Goal: Find specific page/section: Find specific page/section

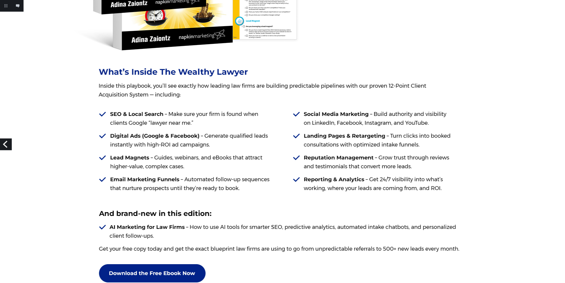
scroll to position [536, 0]
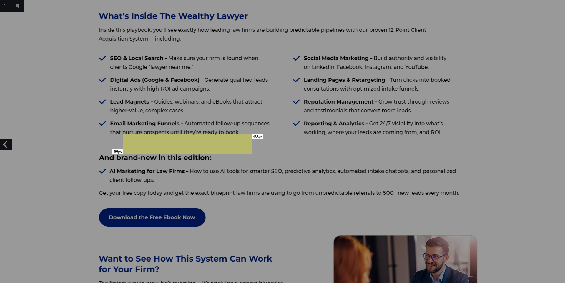
drag, startPoint x: 123, startPoint y: 134, endPoint x: 252, endPoint y: 154, distance: 130.3
click at [252, 154] on div "66px 438px" at bounding box center [282, 141] width 565 height 283
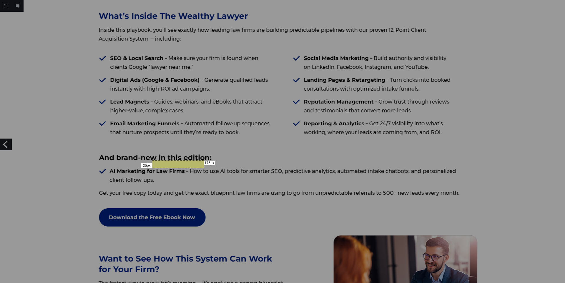
drag, startPoint x: 152, startPoint y: 160, endPoint x: 204, endPoint y: 168, distance: 52.3
click at [204, 168] on div "25px 176px" at bounding box center [282, 141] width 565 height 283
drag, startPoint x: 135, startPoint y: 196, endPoint x: 202, endPoint y: 208, distance: 68.8
click at [202, 208] on div "42px 230px" at bounding box center [282, 141] width 565 height 283
click at [241, 60] on div "42px 230px" at bounding box center [282, 141] width 565 height 283
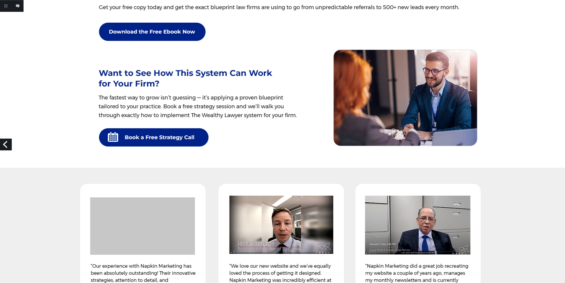
scroll to position [690, 0]
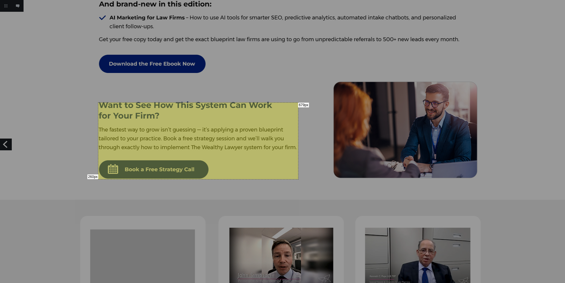
drag, startPoint x: 98, startPoint y: 102, endPoint x: 298, endPoint y: 179, distance: 213.6
click at [298, 179] on div "260px 679px" at bounding box center [282, 141] width 565 height 283
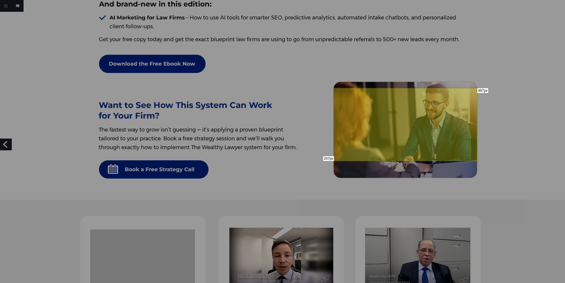
drag, startPoint x: 334, startPoint y: 88, endPoint x: 477, endPoint y: 161, distance: 160.6
click at [477, 161] on div "247px 487px" at bounding box center [282, 141] width 565 height 283
click at [297, 84] on div "247px 487px" at bounding box center [282, 141] width 565 height 283
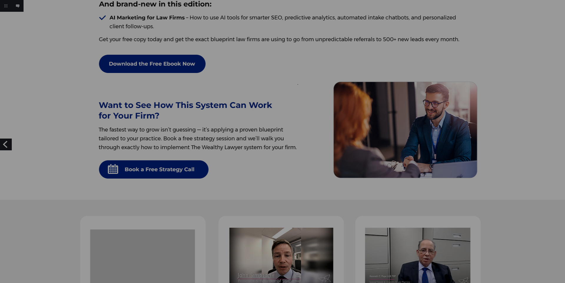
click at [290, 88] on div at bounding box center [282, 141] width 565 height 283
drag, startPoint x: 298, startPoint y: 128, endPoint x: 333, endPoint y: 159, distance: 47.1
click at [333, 159] on div "106px 120px" at bounding box center [282, 141] width 565 height 283
drag, startPoint x: 297, startPoint y: 108, endPoint x: 333, endPoint y: 131, distance: 42.0
click at [333, 131] on div "76px 121px" at bounding box center [282, 141] width 565 height 283
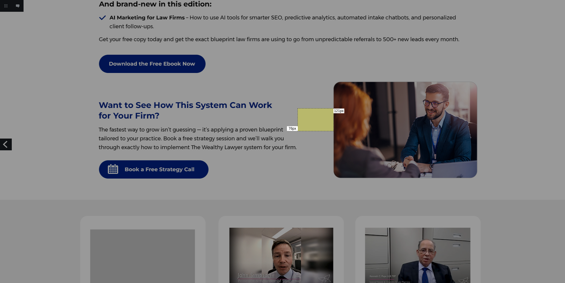
click at [259, 101] on div "76px 121px" at bounding box center [282, 141] width 565 height 283
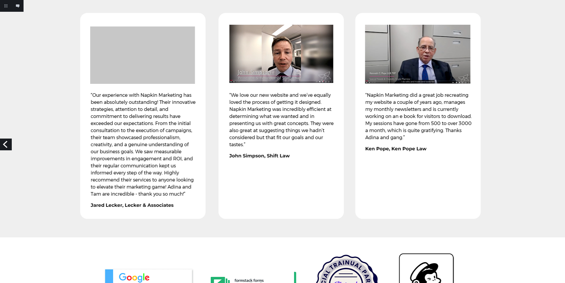
scroll to position [852, 0]
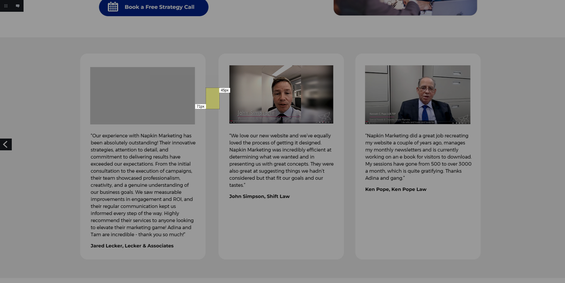
drag, startPoint x: 206, startPoint y: 88, endPoint x: 219, endPoint y: 109, distance: 24.7
click at [219, 109] on div "71px 45px" at bounding box center [282, 141] width 565 height 283
click at [261, 121] on div "71px 45px" at bounding box center [282, 141] width 565 height 283
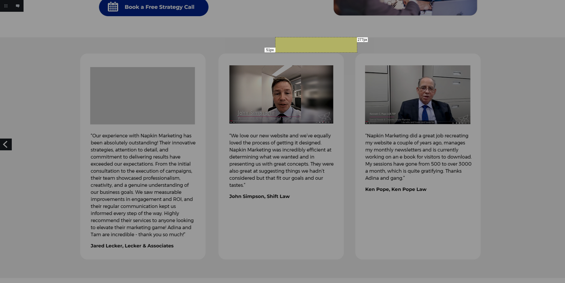
drag, startPoint x: 275, startPoint y: 37, endPoint x: 356, endPoint y: 52, distance: 82.8
click at [356, 52] on div "51px 277px" at bounding box center [282, 141] width 565 height 283
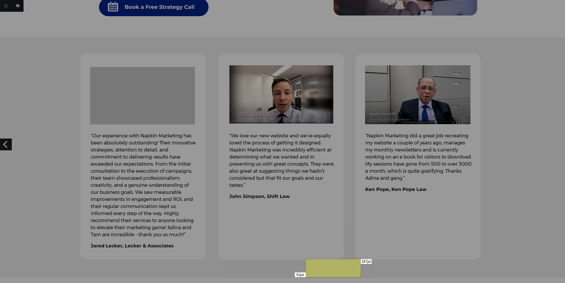
drag, startPoint x: 305, startPoint y: 259, endPoint x: 360, endPoint y: 277, distance: 57.9
click at [360, 277] on div "61px 187px" at bounding box center [282, 141] width 565 height 283
click at [215, 77] on div "61px 187px" at bounding box center [282, 141] width 565 height 283
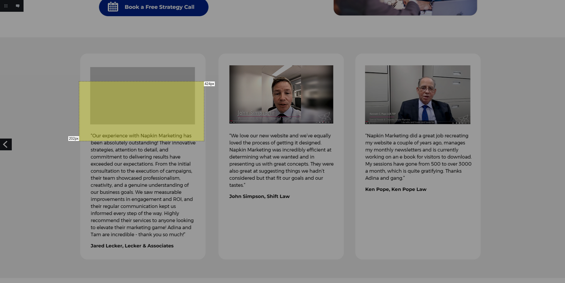
drag, startPoint x: 79, startPoint y: 81, endPoint x: 204, endPoint y: 141, distance: 138.1
click at [204, 141] on div "202px 424px" at bounding box center [282, 141] width 565 height 283
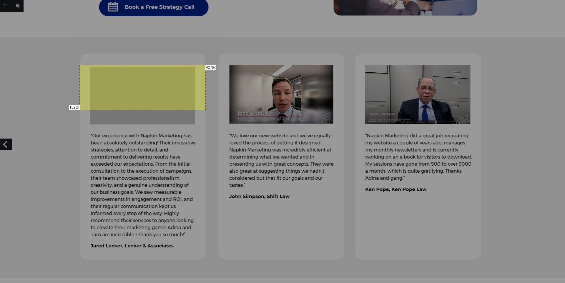
drag, startPoint x: 79, startPoint y: 65, endPoint x: 205, endPoint y: 109, distance: 133.3
click at [205, 109] on div "152px 427px" at bounding box center [282, 141] width 565 height 283
click at [286, 40] on div "152px 427px" at bounding box center [282, 141] width 565 height 283
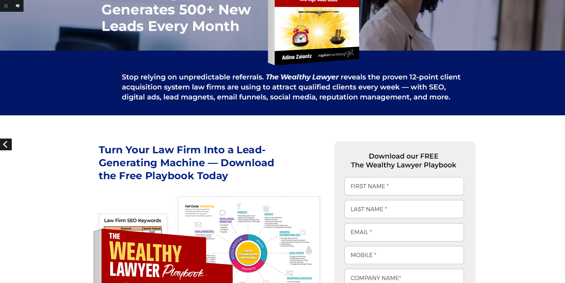
scroll to position [0, 0]
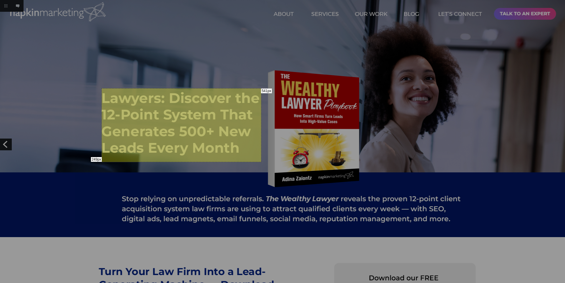
drag, startPoint x: 101, startPoint y: 88, endPoint x: 261, endPoint y: 161, distance: 175.2
click at [261, 161] on div "249px 541px" at bounding box center [282, 141] width 565 height 283
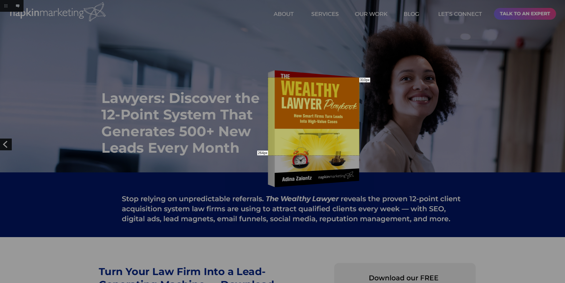
drag, startPoint x: 268, startPoint y: 77, endPoint x: 359, endPoint y: 155, distance: 119.8
click at [359, 155] on div "264px 310px" at bounding box center [282, 141] width 565 height 283
click at [250, 46] on div "264px 310px" at bounding box center [282, 141] width 565 height 283
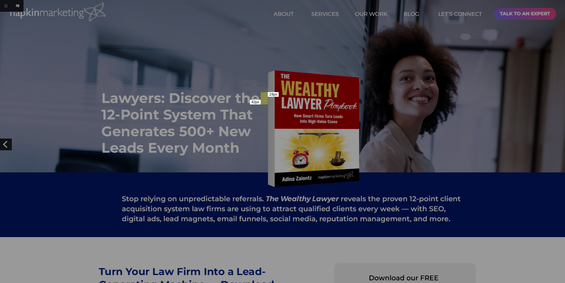
drag, startPoint x: 260, startPoint y: 92, endPoint x: 267, endPoint y: 104, distance: 14.2
click at [267, 104] on div "42px 24px" at bounding box center [282, 141] width 565 height 283
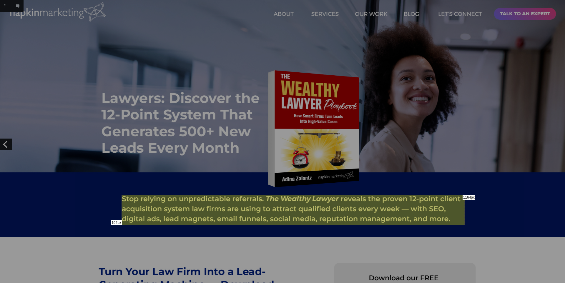
drag, startPoint x: 121, startPoint y: 195, endPoint x: 464, endPoint y: 225, distance: 343.7
click at [464, 225] on div "102px 1164px" at bounding box center [282, 141] width 565 height 283
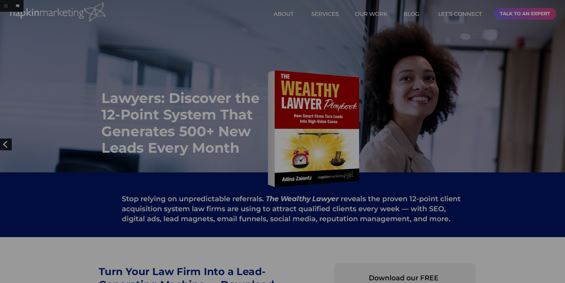
click at [394, 97] on div at bounding box center [282, 141] width 565 height 283
drag, startPoint x: 184, startPoint y: 155, endPoint x: 246, endPoint y: 172, distance: 65.1
click at [246, 172] on div "57px 214px" at bounding box center [282, 141] width 565 height 283
click at [284, 28] on div at bounding box center [282, 141] width 565 height 283
drag, startPoint x: 262, startPoint y: 173, endPoint x: 312, endPoint y: 186, distance: 52.0
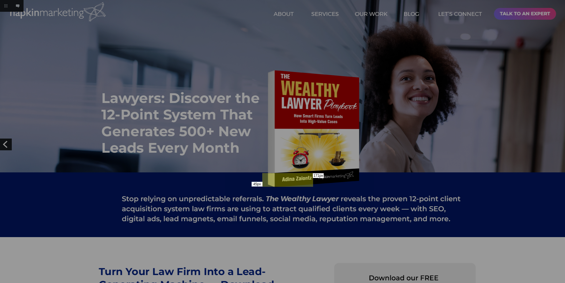
click at [312, 186] on div "45px 171px" at bounding box center [282, 141] width 565 height 283
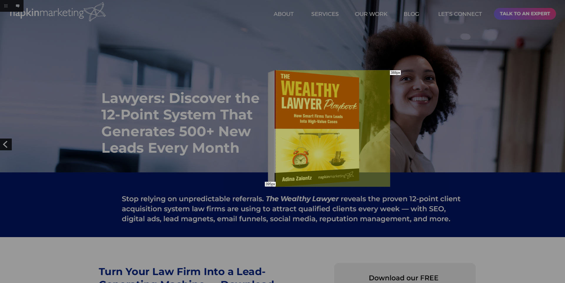
drag, startPoint x: 275, startPoint y: 70, endPoint x: 389, endPoint y: 186, distance: 162.9
click at [389, 186] on div "395px 388px" at bounding box center [282, 141] width 565 height 283
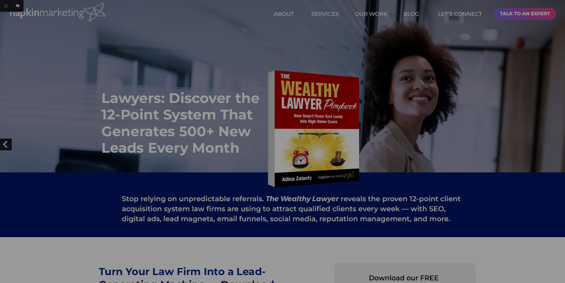
click at [267, 74] on div at bounding box center [282, 141] width 565 height 283
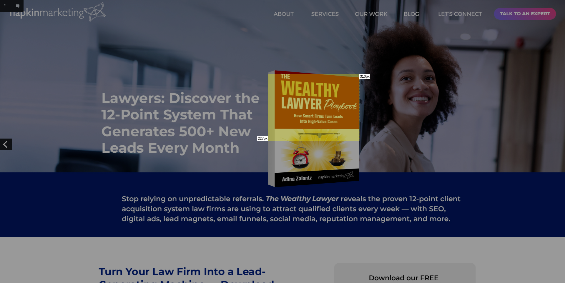
drag, startPoint x: 268, startPoint y: 74, endPoint x: 359, endPoint y: 141, distance: 113.0
click at [359, 141] on div "227px 310px" at bounding box center [282, 141] width 565 height 283
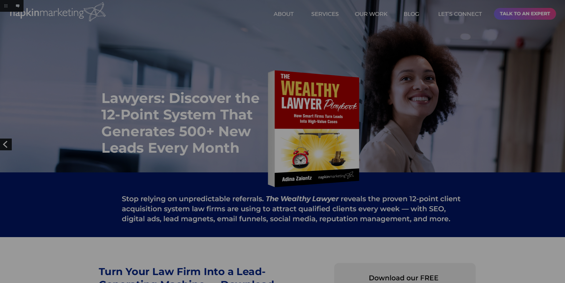
click at [316, 111] on div at bounding box center [316, 111] width 1 height 1
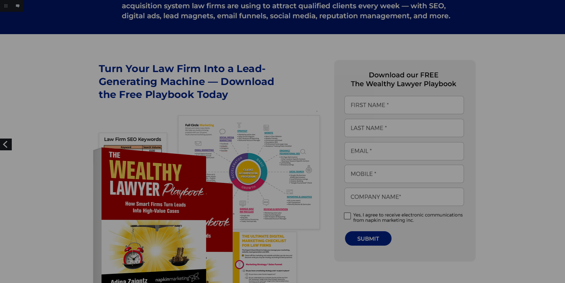
click at [271, 58] on div at bounding box center [282, 141] width 565 height 283
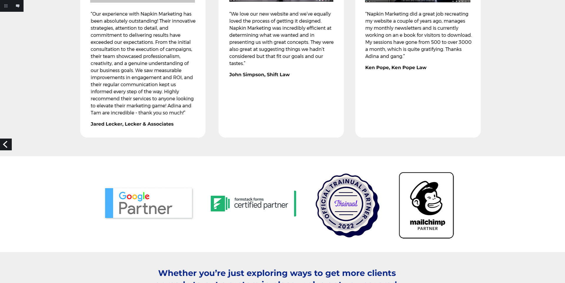
scroll to position [893, 0]
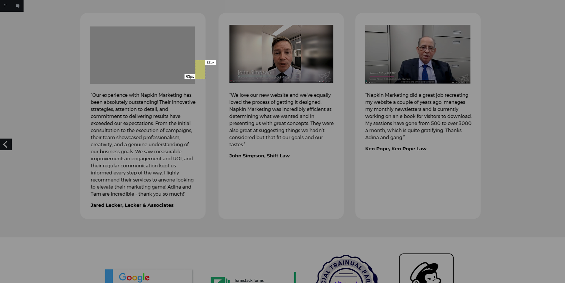
drag, startPoint x: 195, startPoint y: 60, endPoint x: 205, endPoint y: 79, distance: 20.9
click at [205, 79] on div "63px 33px" at bounding box center [282, 141] width 565 height 283
drag, startPoint x: 132, startPoint y: 12, endPoint x: 190, endPoint y: 26, distance: 59.8
click at [190, 26] on div "46px 198px" at bounding box center [282, 141] width 565 height 283
drag, startPoint x: 195, startPoint y: 42, endPoint x: 205, endPoint y: 57, distance: 18.0
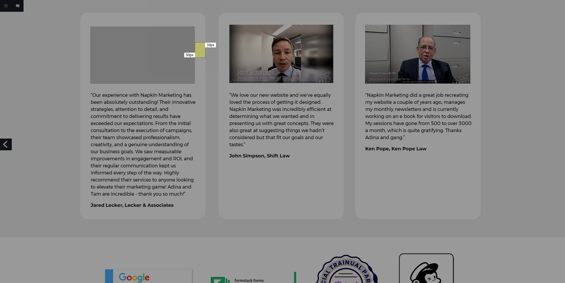
click at [205, 57] on div "50px 34px" at bounding box center [282, 141] width 565 height 283
drag, startPoint x: 144, startPoint y: 207, endPoint x: 186, endPoint y: 218, distance: 43.4
click at [186, 218] on div "36px 143px" at bounding box center [282, 141] width 565 height 283
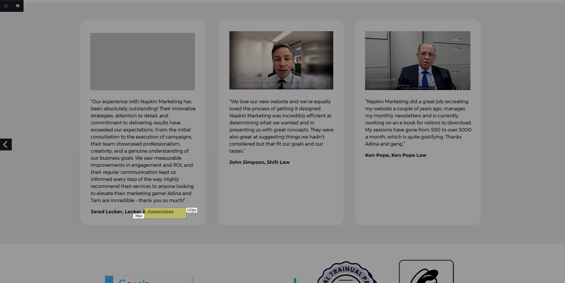
scroll to position [812, 0]
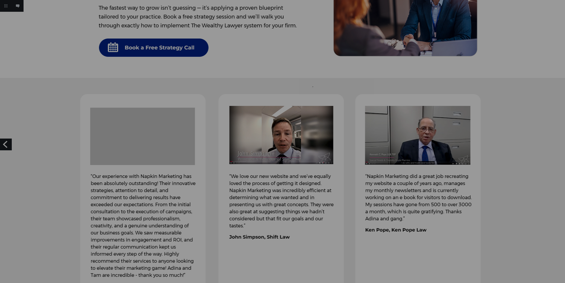
click at [312, 86] on div at bounding box center [282, 141] width 565 height 283
click at [327, 98] on div at bounding box center [282, 141] width 565 height 283
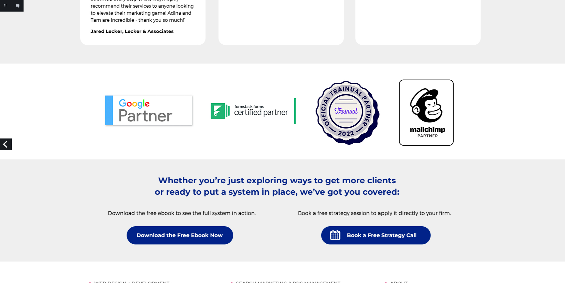
scroll to position [1064, 0]
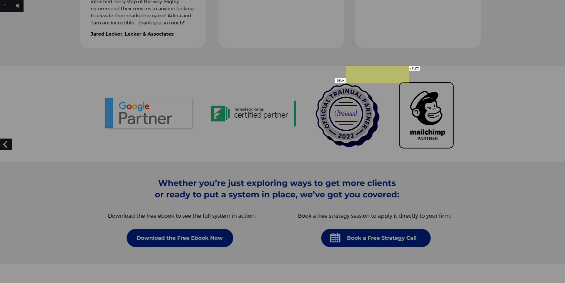
drag, startPoint x: 346, startPoint y: 66, endPoint x: 408, endPoint y: 83, distance: 64.9
click at [408, 83] on div "58px 213px" at bounding box center [282, 141] width 565 height 283
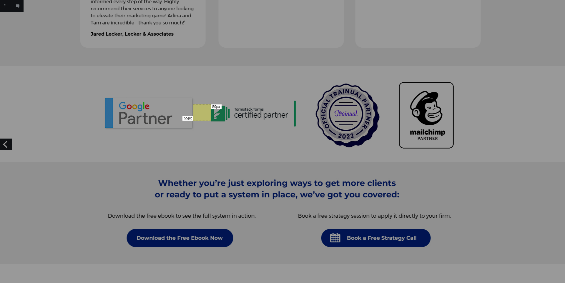
drag, startPoint x: 193, startPoint y: 104, endPoint x: 210, endPoint y: 120, distance: 23.7
click at [210, 120] on div "55px 59px" at bounding box center [282, 141] width 565 height 283
click at [479, 84] on div "55px 59px" at bounding box center [282, 141] width 565 height 283
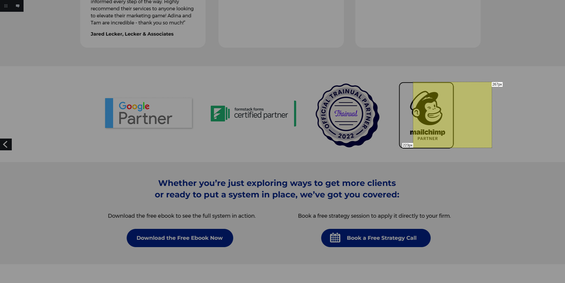
drag, startPoint x: 413, startPoint y: 82, endPoint x: 491, endPoint y: 147, distance: 102.3
click at [491, 147] on div "223px 267px" at bounding box center [282, 141] width 565 height 283
click at [283, 55] on div "223px 267px" at bounding box center [282, 141] width 565 height 283
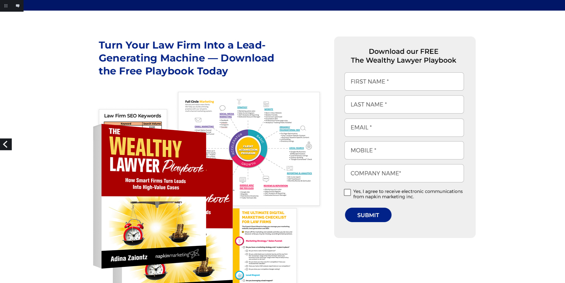
scroll to position [212, 0]
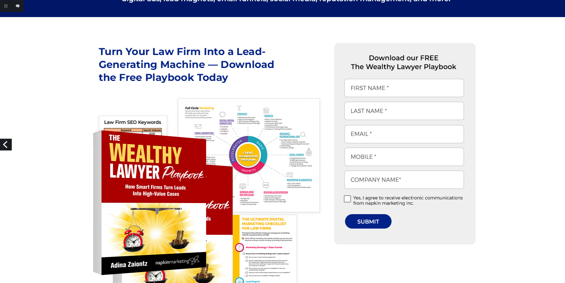
scroll to position [252, 0]
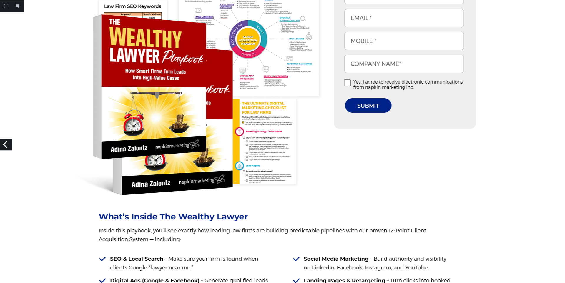
scroll to position [334, 0]
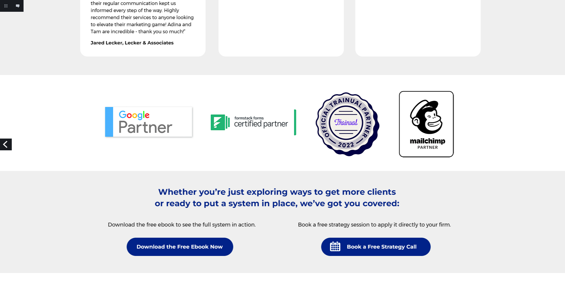
scroll to position [1096, 0]
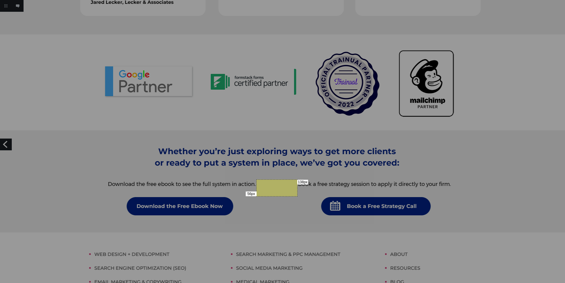
drag, startPoint x: 258, startPoint y: 180, endPoint x: 297, endPoint y: 196, distance: 42.2
click at [297, 196] on div "56px 138px" at bounding box center [282, 141] width 565 height 283
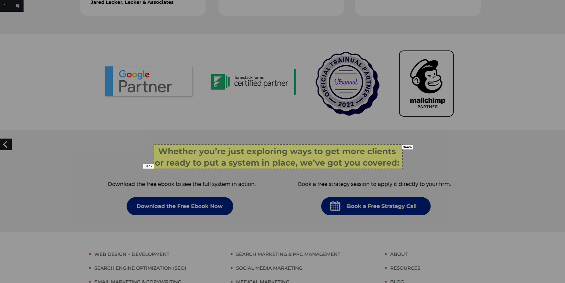
drag, startPoint x: 154, startPoint y: 144, endPoint x: 402, endPoint y: 168, distance: 249.4
click at [402, 168] on div "81px 844px" at bounding box center [282, 141] width 565 height 283
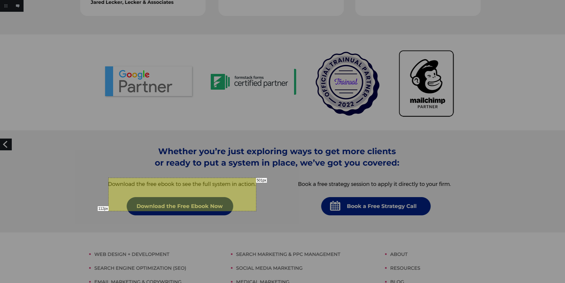
drag, startPoint x: 108, startPoint y: 178, endPoint x: 256, endPoint y: 211, distance: 151.0
click at [256, 211] on div "112px 501px" at bounding box center [282, 141] width 565 height 283
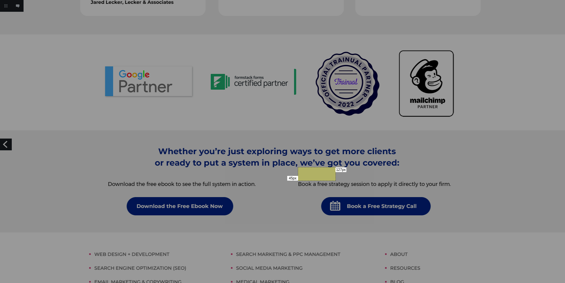
drag, startPoint x: 298, startPoint y: 167, endPoint x: 335, endPoint y: 180, distance: 39.6
click at [335, 180] on div "45px 127px" at bounding box center [282, 141] width 565 height 283
drag, startPoint x: 354, startPoint y: 187, endPoint x: 393, endPoint y: 197, distance: 39.9
click at [393, 197] on div "35px 131px" at bounding box center [282, 141] width 565 height 283
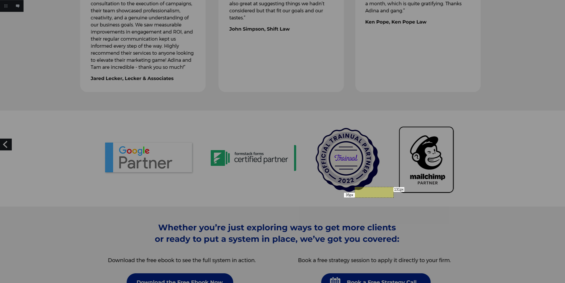
scroll to position [974, 0]
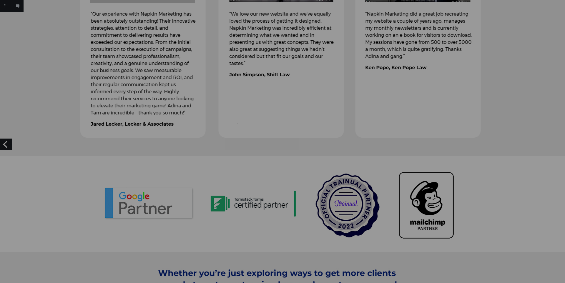
click at [237, 124] on div at bounding box center [282, 141] width 565 height 283
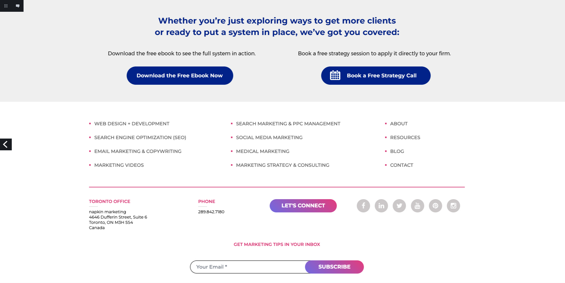
scroll to position [1105, 0]
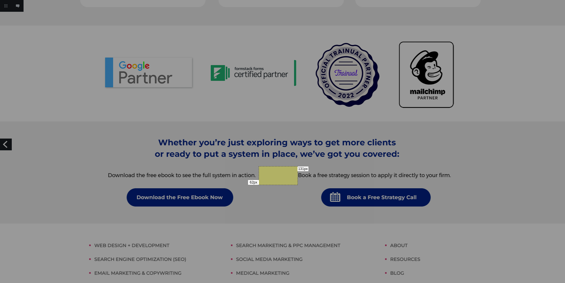
drag, startPoint x: 259, startPoint y: 166, endPoint x: 297, endPoint y: 184, distance: 42.6
click at [297, 184] on div "62px 131px" at bounding box center [282, 141] width 565 height 283
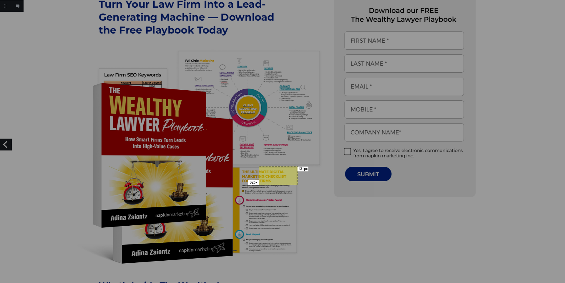
scroll to position [212, 0]
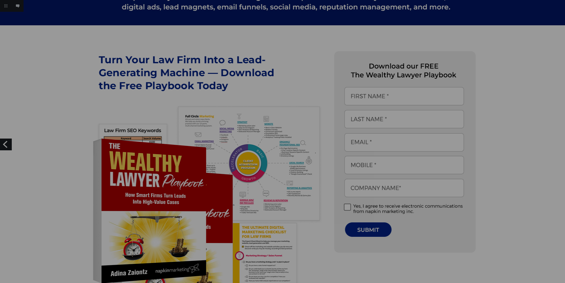
click at [315, 153] on div at bounding box center [282, 141] width 565 height 283
click at [336, 143] on div at bounding box center [282, 141] width 565 height 283
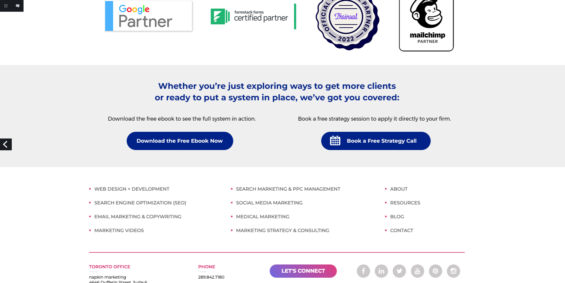
scroll to position [1145, 0]
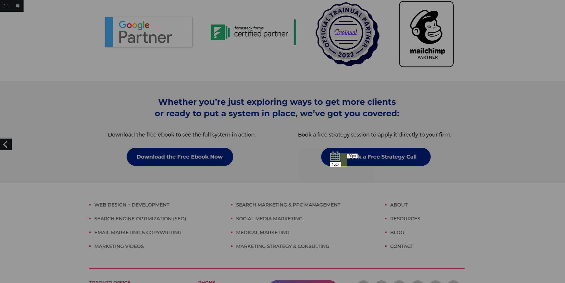
drag, startPoint x: 340, startPoint y: 153, endPoint x: 346, endPoint y: 166, distance: 14.5
click at [346, 166] on div "45px 20px" at bounding box center [282, 141] width 565 height 283
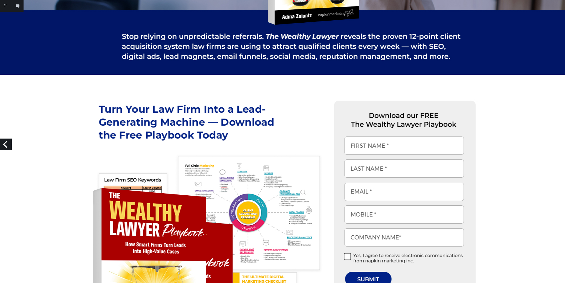
scroll to position [0, 0]
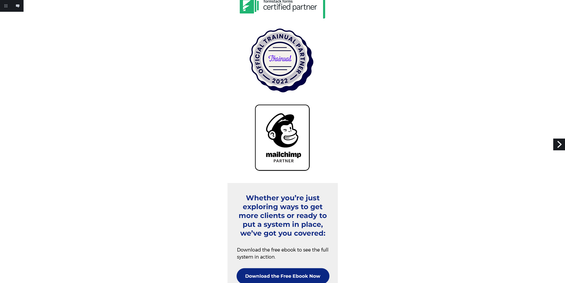
scroll to position [1745, 0]
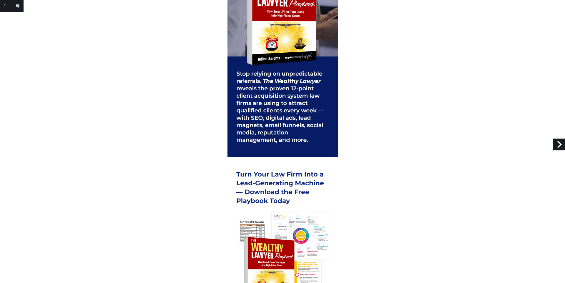
scroll to position [203, 0]
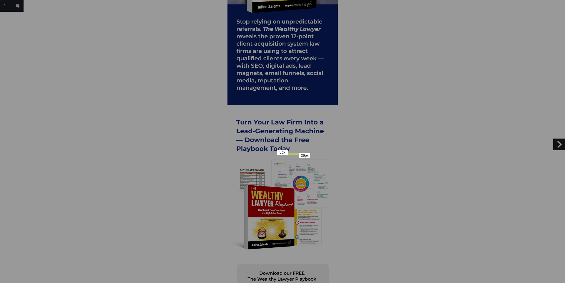
drag, startPoint x: 287, startPoint y: 153, endPoint x: 299, endPoint y: 154, distance: 11.6
click at [299, 154] on div "5px 39px" at bounding box center [282, 141] width 565 height 283
click at [301, 151] on div "5px 39px" at bounding box center [282, 141] width 565 height 283
drag, startPoint x: 290, startPoint y: 152, endPoint x: 306, endPoint y: 159, distance: 17.4
click at [306, 159] on div "22px 55px" at bounding box center [282, 141] width 565 height 283
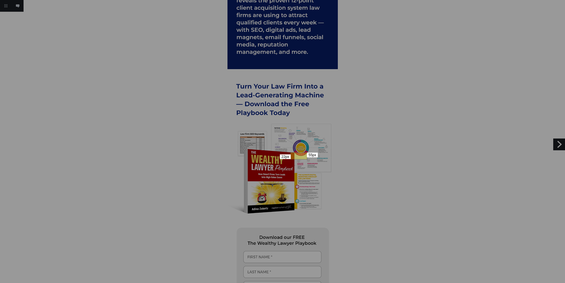
scroll to position [244, 0]
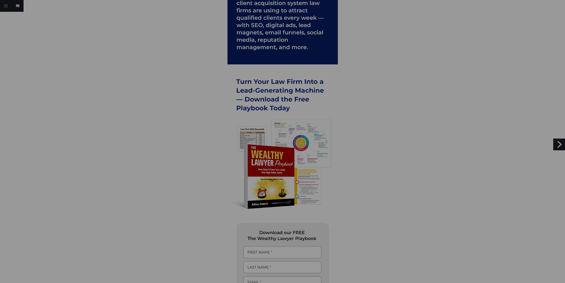
click at [315, 127] on div at bounding box center [282, 141] width 565 height 283
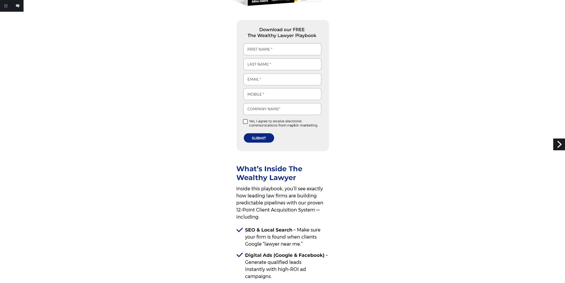
scroll to position [487, 0]
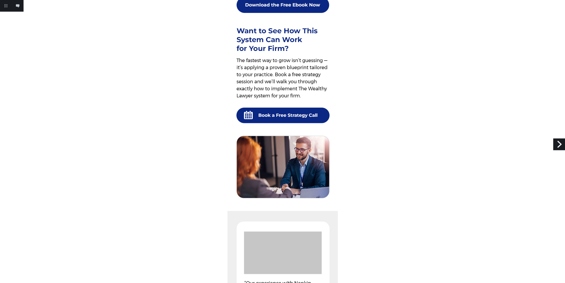
scroll to position [1055, 0]
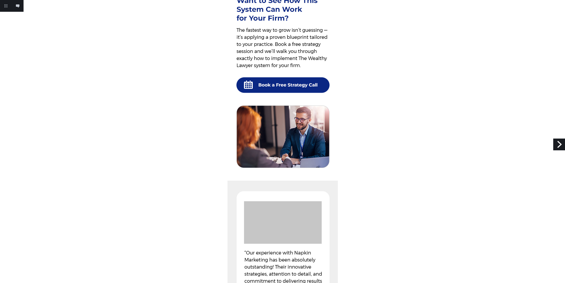
click at [432, 171] on div at bounding box center [282, 166] width 565 height 2442
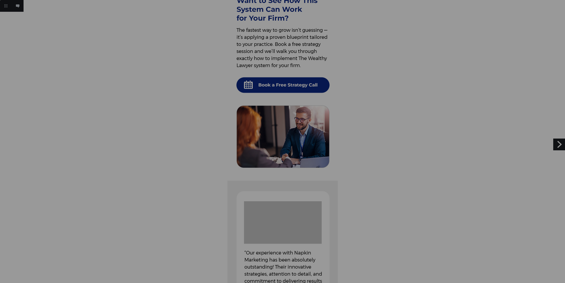
click at [379, 173] on div at bounding box center [282, 141] width 565 height 283
drag, startPoint x: 273, startPoint y: 167, endPoint x: 323, endPoint y: 180, distance: 51.9
click at [323, 180] on div "44px 171px" at bounding box center [282, 141] width 565 height 283
drag, startPoint x: 288, startPoint y: 68, endPoint x: 334, endPoint y: 77, distance: 47.2
click at [334, 77] on div "29px 158px" at bounding box center [282, 141] width 565 height 283
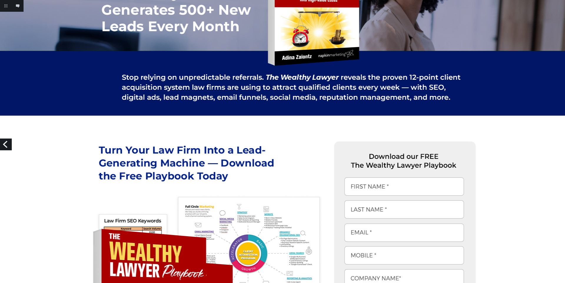
scroll to position [122, 0]
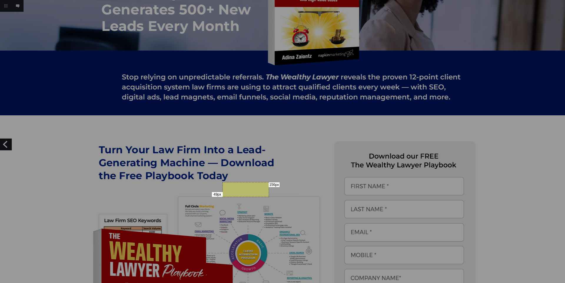
drag, startPoint x: 222, startPoint y: 182, endPoint x: 268, endPoint y: 196, distance: 48.1
click at [268, 196] on div "49px 156px" at bounding box center [282, 141] width 565 height 283
click at [240, 115] on div at bounding box center [282, 141] width 565 height 283
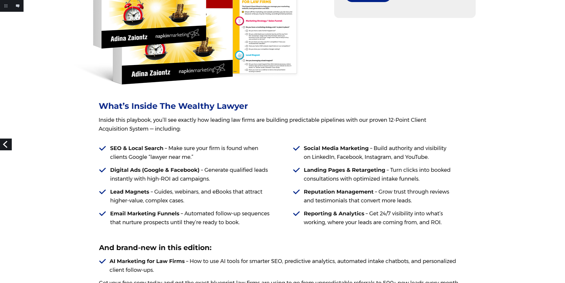
scroll to position [649, 0]
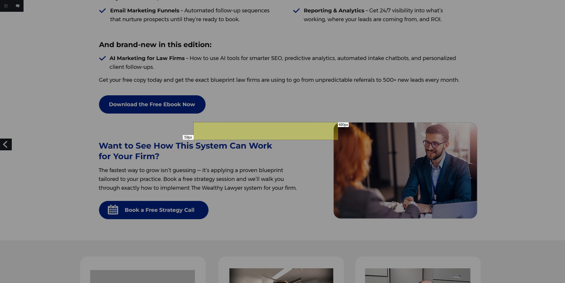
drag, startPoint x: 337, startPoint y: 122, endPoint x: 193, endPoint y: 139, distance: 145.2
click at [193, 139] on div "59px 490px" at bounding box center [282, 141] width 565 height 283
click at [193, 139] on div "59px 490px" at bounding box center [265, 131] width 145 height 18
drag, startPoint x: 341, startPoint y: 122, endPoint x: 191, endPoint y: 139, distance: 150.2
click at [191, 139] on div "60px 507px" at bounding box center [282, 141] width 565 height 283
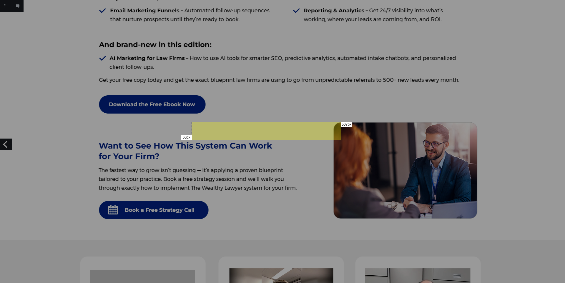
click at [238, 114] on div "60px 507px" at bounding box center [282, 141] width 565 height 283
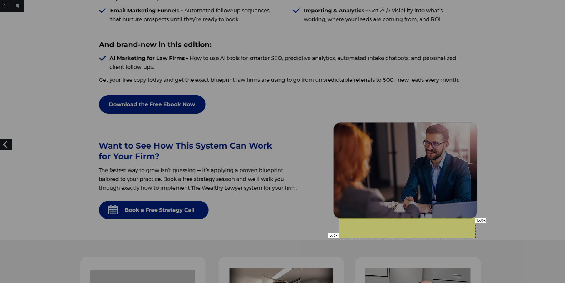
drag, startPoint x: 475, startPoint y: 218, endPoint x: 359, endPoint y: 231, distance: 116.9
click at [344, 238] on div "67px 463px" at bounding box center [282, 141] width 565 height 283
click at [511, 207] on div "68px 446px" at bounding box center [282, 141] width 565 height 283
drag, startPoint x: 482, startPoint y: 219, endPoint x: 328, endPoint y: 241, distance: 155.7
click at [328, 241] on div "75px 524px" at bounding box center [282, 141] width 565 height 283
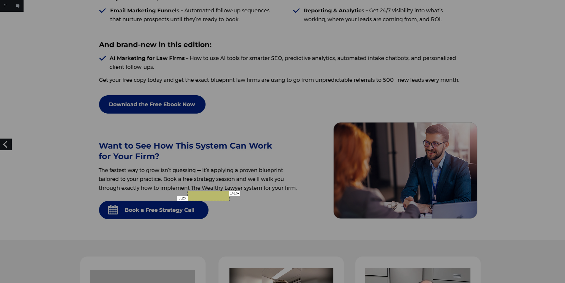
drag, startPoint x: 187, startPoint y: 191, endPoint x: 229, endPoint y: 200, distance: 42.6
click at [229, 200] on div "33px 141px" at bounding box center [282, 141] width 565 height 283
